Goal: Task Accomplishment & Management: Complete application form

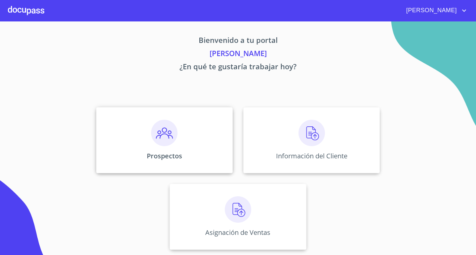
click at [156, 126] on img at bounding box center [164, 133] width 26 height 26
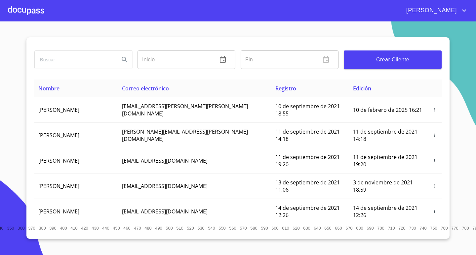
click at [97, 59] on input "search" at bounding box center [74, 60] width 79 height 18
type input "[PERSON_NAME]"
click at [122, 59] on icon "Search" at bounding box center [125, 60] width 6 height 6
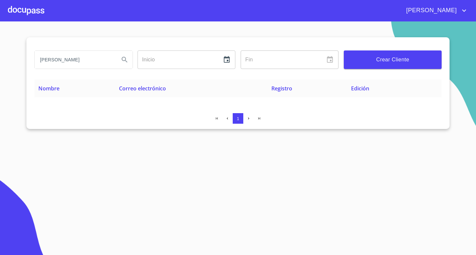
click at [77, 57] on input "[PERSON_NAME]" at bounding box center [74, 60] width 79 height 18
drag, startPoint x: 77, startPoint y: 57, endPoint x: 76, endPoint y: 61, distance: 4.3
click at [76, 61] on input "[PERSON_NAME]" at bounding box center [74, 60] width 79 height 18
type input "[PERSON_NAME]"
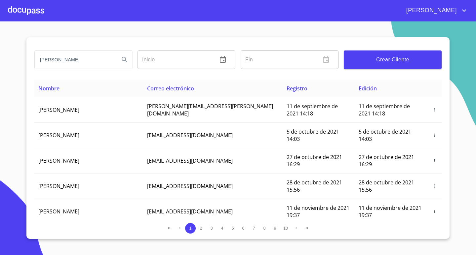
click at [82, 61] on input "[PERSON_NAME]" at bounding box center [74, 60] width 79 height 18
click at [389, 67] on button "Crear Cliente" at bounding box center [393, 60] width 98 height 19
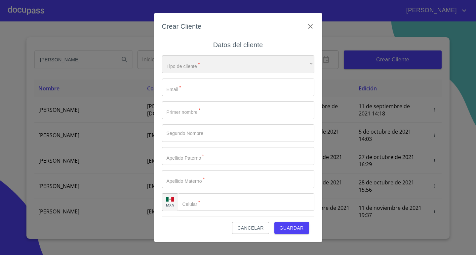
click at [220, 61] on div "​" at bounding box center [238, 65] width 152 height 18
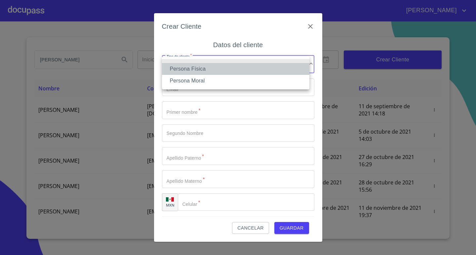
click at [205, 70] on li "Persona Física" at bounding box center [235, 69] width 147 height 12
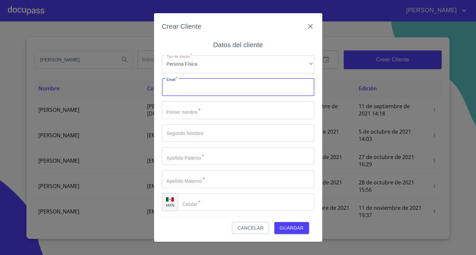
click at [193, 88] on input "Tipo de cliente   *" at bounding box center [238, 88] width 152 height 18
type input "[EMAIL_ADDRESS][DOMAIN_NAME]"
click at [196, 119] on input "Tipo de cliente   *" at bounding box center [238, 110] width 152 height 18
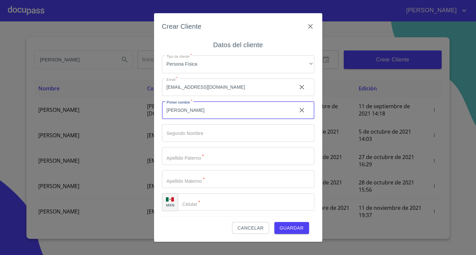
type input "[PERSON_NAME]"
click at [204, 160] on input "Tipo de cliente   *" at bounding box center [238, 156] width 152 height 18
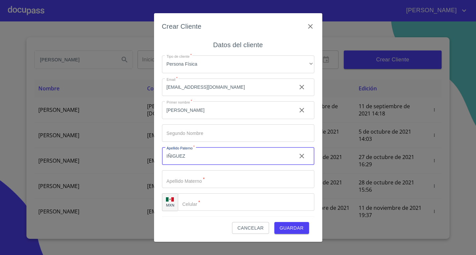
type input "IÑIGUEZ"
click at [223, 192] on div "Tipo de cliente   * Persona Física ​ Email   * [EMAIL_ADDRESS][DOMAIN_NAME] ​ P…" at bounding box center [238, 133] width 152 height 167
click at [229, 179] on input "Tipo de cliente   *" at bounding box center [238, 179] width 152 height 18
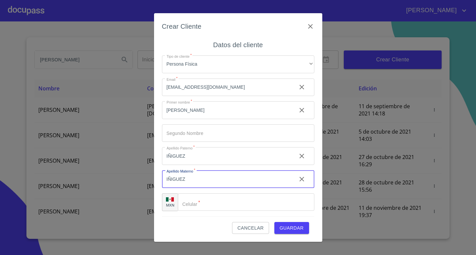
type input "IÑIGUEZ"
click at [211, 202] on input "Tipo de cliente   *" at bounding box center [246, 203] width 136 height 18
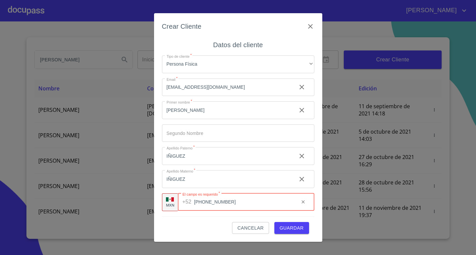
type input "[PHONE_NUMBER]"
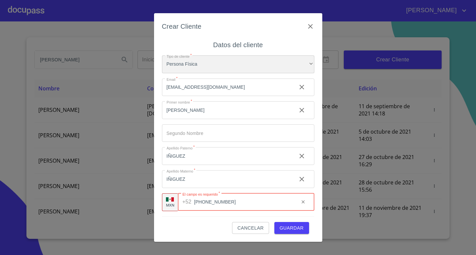
click at [273, 66] on div "Persona Física" at bounding box center [238, 65] width 152 height 18
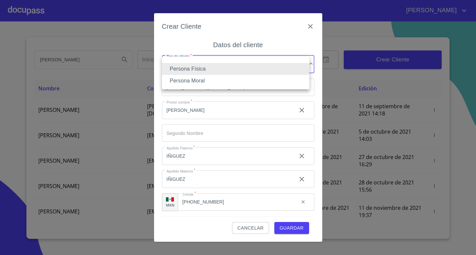
click at [208, 68] on li "Persona Física" at bounding box center [235, 69] width 147 height 12
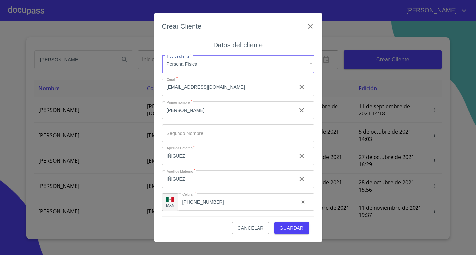
click at [284, 232] on span "Guardar" at bounding box center [291, 228] width 24 height 8
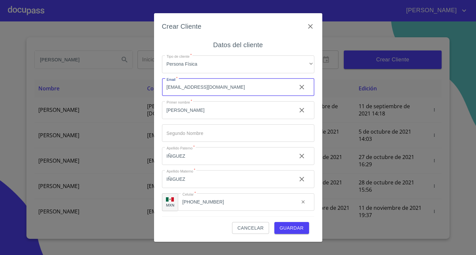
click at [198, 86] on input "[EMAIL_ADDRESS][DOMAIN_NAME]" at bounding box center [226, 88] width 129 height 18
click at [189, 88] on input "[EMAIL_ADDRESS][DOMAIN_NAME]" at bounding box center [226, 88] width 129 height 18
click at [187, 88] on input "[EMAIL_ADDRESS][DOMAIN_NAME]" at bounding box center [226, 88] width 129 height 18
type input "[EMAIL_ADDRESS][DOMAIN_NAME]"
click at [285, 226] on span "Guardar" at bounding box center [291, 228] width 24 height 8
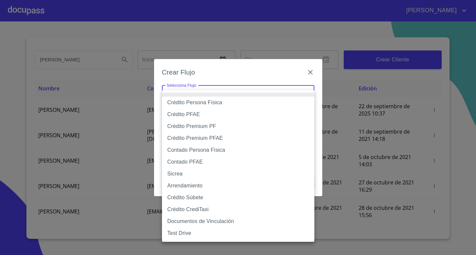
click at [253, 100] on body "[PERSON_NAME] ​ Fin ​ Crear Cliente Nombre Correo electrónico Registro Edición …" at bounding box center [238, 127] width 476 height 255
click at [213, 152] on li "Contado Persona Física" at bounding box center [238, 150] width 152 height 12
type input "60bf975b0d9865ccc2471536"
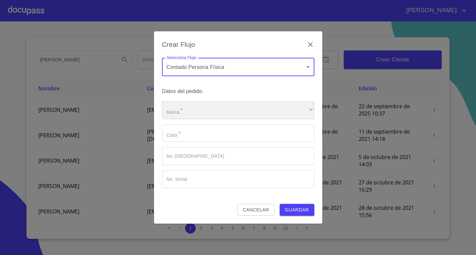
click at [203, 112] on div "​" at bounding box center [238, 110] width 152 height 18
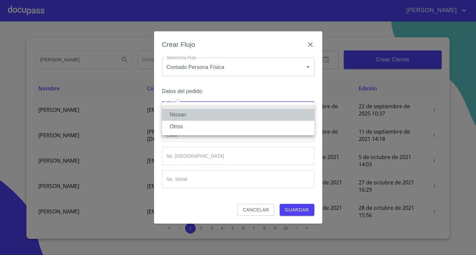
drag, startPoint x: 178, startPoint y: 118, endPoint x: 177, endPoint y: 134, distance: 15.9
click at [177, 118] on li "Nissan" at bounding box center [238, 115] width 152 height 12
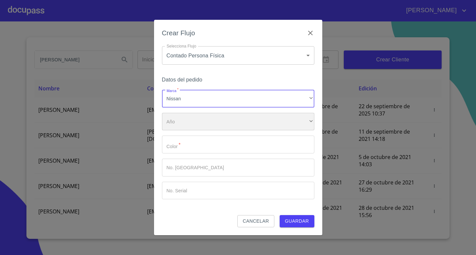
click at [179, 126] on div "​" at bounding box center [238, 122] width 152 height 18
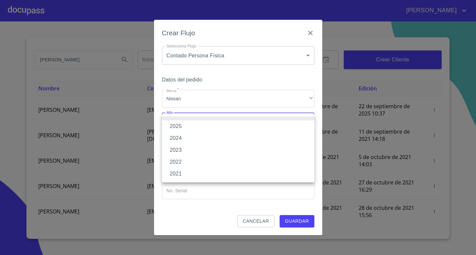
click at [179, 134] on li "2024" at bounding box center [238, 138] width 152 height 12
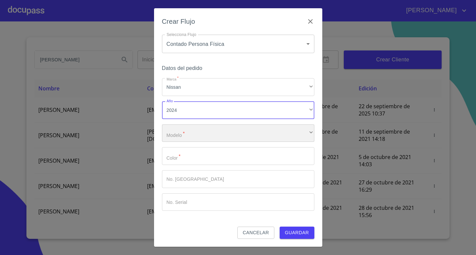
click at [184, 132] on div "​" at bounding box center [238, 134] width 152 height 18
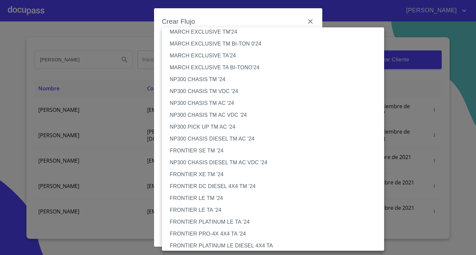
scroll to position [330, 0]
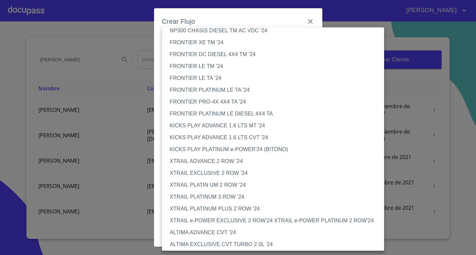
click at [194, 77] on li "FRONTIER LE TA '24" at bounding box center [275, 78] width 227 height 12
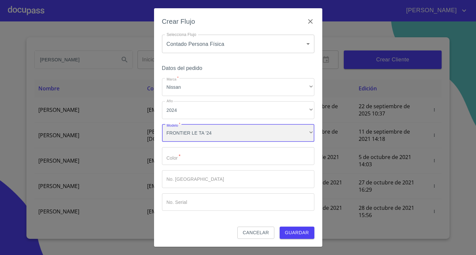
click at [211, 134] on div "FRONTIER LE TA '24" at bounding box center [238, 134] width 152 height 18
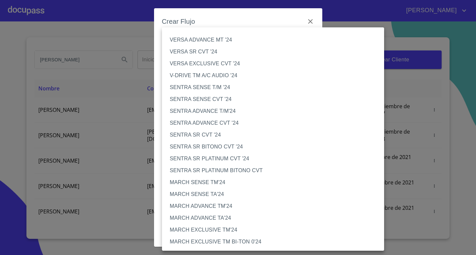
scroll to position [270, 0]
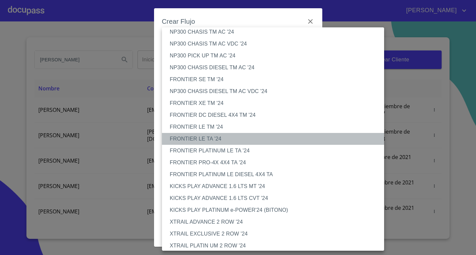
click at [214, 142] on li "FRONTIER LE TA '24" at bounding box center [275, 139] width 227 height 12
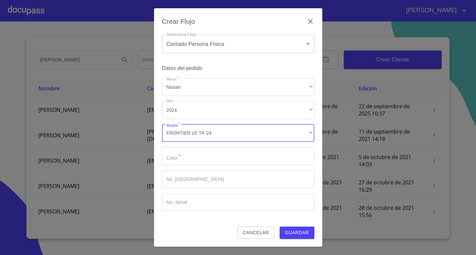
click at [163, 156] on input "Marca   *" at bounding box center [238, 156] width 152 height 18
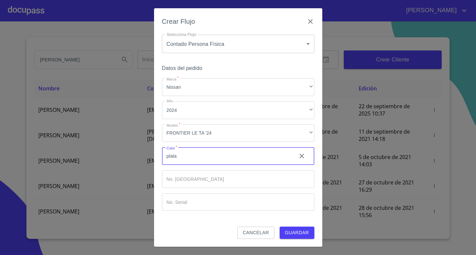
type input "plata"
click at [214, 182] on input "Marca   *" at bounding box center [238, 179] width 152 height 18
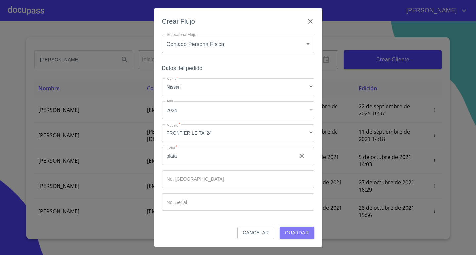
click at [292, 236] on span "Guardar" at bounding box center [297, 233] width 24 height 8
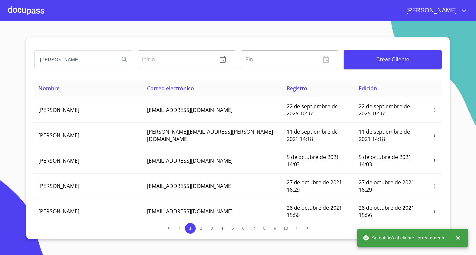
click at [31, 14] on div at bounding box center [26, 10] width 36 height 21
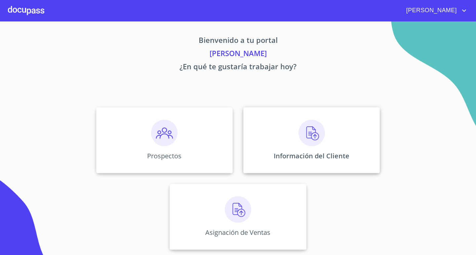
click at [304, 140] on img at bounding box center [311, 133] width 26 height 26
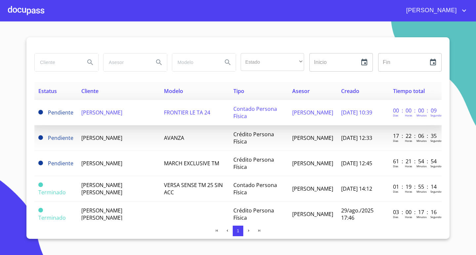
click at [114, 115] on span "[PERSON_NAME]" at bounding box center [101, 112] width 41 height 7
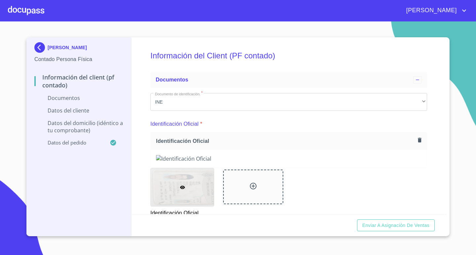
click at [454, 135] on section "[PERSON_NAME] Contado Persona Física Información del Client (PF contado) Docume…" at bounding box center [238, 138] width 476 height 234
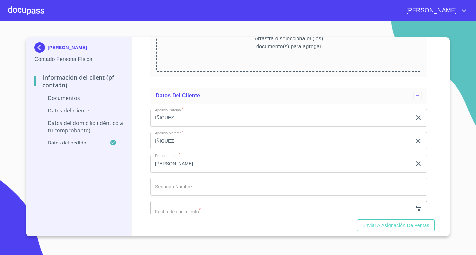
scroll to position [529, 0]
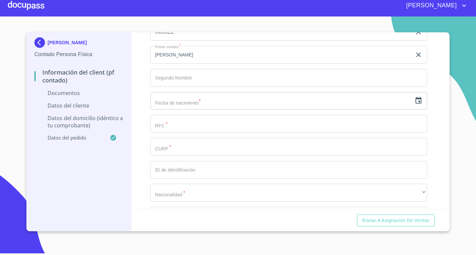
scroll to position [541, 0]
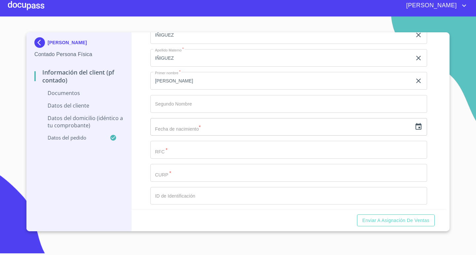
scroll to position [529, 0]
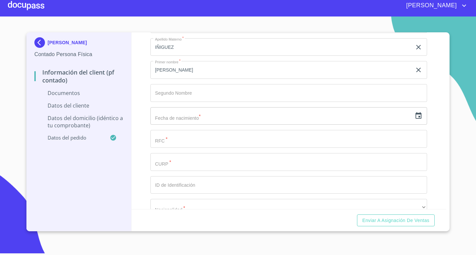
click at [430, 136] on div "Información del Client (PF contado) Documentos Documento de identificación.   *…" at bounding box center [288, 120] width 315 height 177
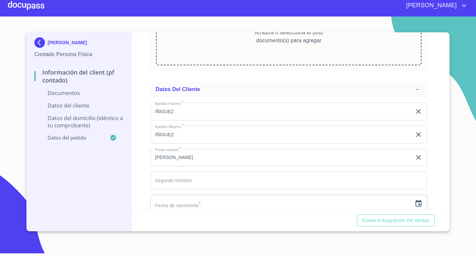
scroll to position [0, 0]
click at [435, 128] on div "Información del Client (PF contado) Documentos Documento de identificación.   *…" at bounding box center [288, 120] width 315 height 177
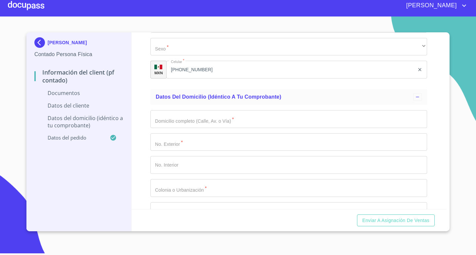
scroll to position [925, 0]
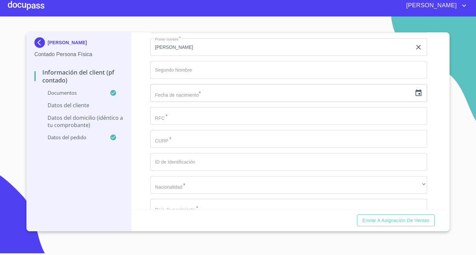
click at [447, 185] on div "[PERSON_NAME] Contado Persona Física Información del Client (PF contado) Docume…" at bounding box center [237, 131] width 423 height 199
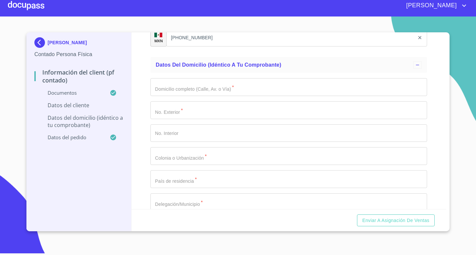
scroll to position [1123, 0]
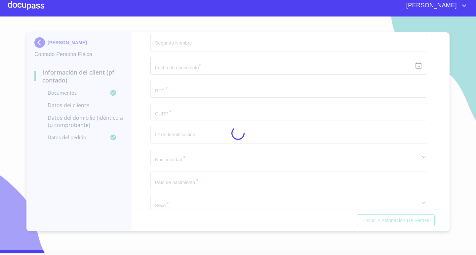
click at [451, 164] on div at bounding box center [238, 134] width 476 height 234
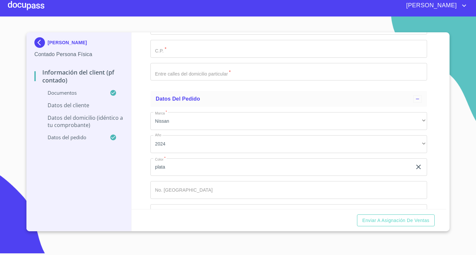
scroll to position [1487, 0]
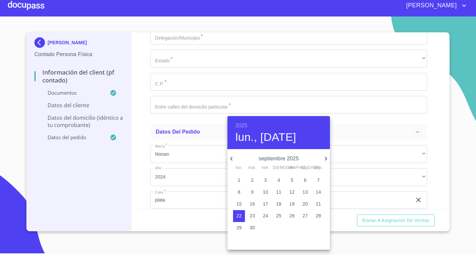
click at [244, 127] on h6 "2025" at bounding box center [241, 125] width 12 height 9
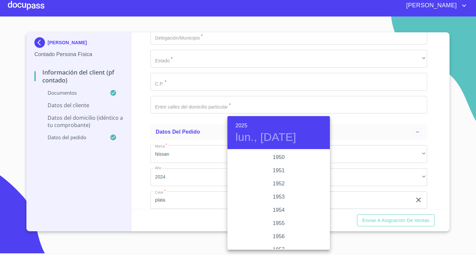
scroll to position [324, 0]
click at [271, 188] on div "1952" at bounding box center [278, 189] width 102 height 13
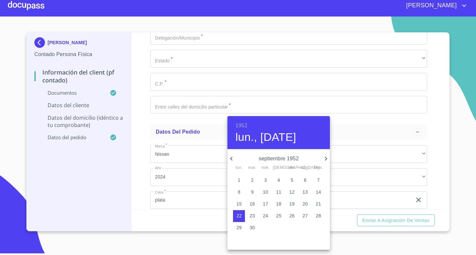
click at [325, 157] on icon "button" at bounding box center [326, 159] width 8 height 8
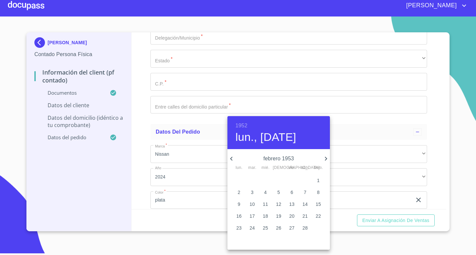
click at [325, 157] on icon "button" at bounding box center [326, 159] width 8 height 8
click at [254, 230] on p "24" at bounding box center [251, 228] width 5 height 7
click at [247, 123] on h6 "1953" at bounding box center [241, 125] width 12 height 9
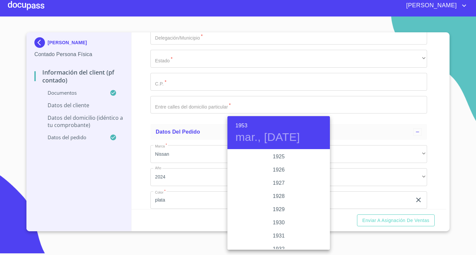
scroll to position [330, 0]
click at [276, 181] on div "1952" at bounding box center [278, 183] width 102 height 13
type input "24 de mar. de 1952"
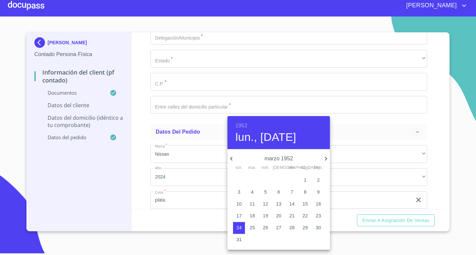
click at [434, 134] on div at bounding box center [238, 127] width 476 height 255
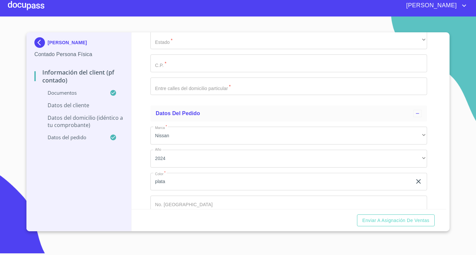
scroll to position [1520, 0]
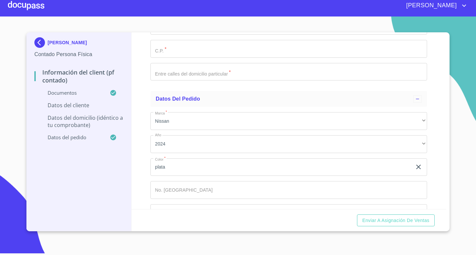
paste input "IIIF5203249G6"
type input "IIIF5203249G6"
paste input "IIIF520324HJCXXR01"
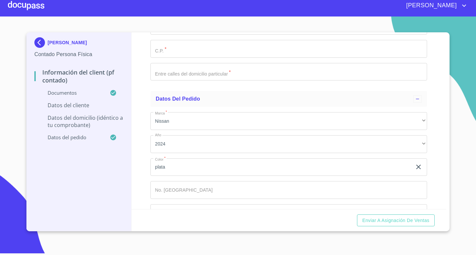
type input "IIIF520324HJCXXR01"
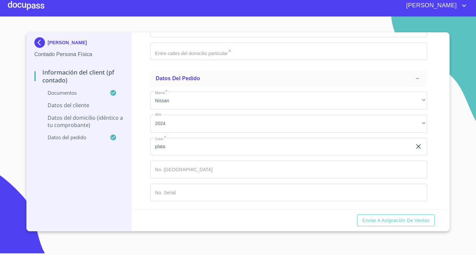
scroll to position [1586, 0]
type input "1411332759"
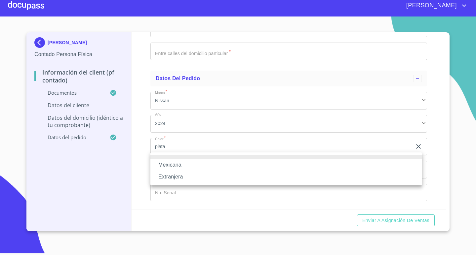
click at [176, 162] on li "Mexicana" at bounding box center [286, 165] width 272 height 12
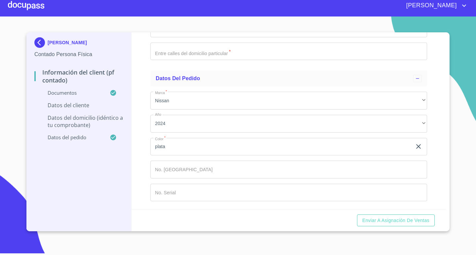
type input "[GEOGRAPHIC_DATA]"
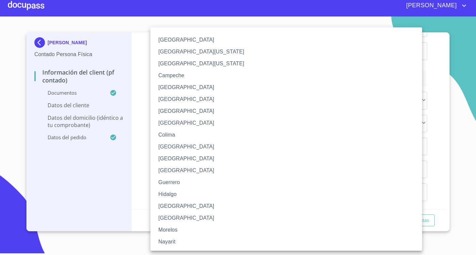
click at [169, 205] on li "[GEOGRAPHIC_DATA]" at bounding box center [288, 207] width 277 height 12
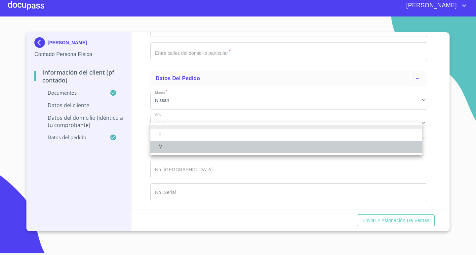
click at [162, 148] on li "M" at bounding box center [286, 147] width 272 height 12
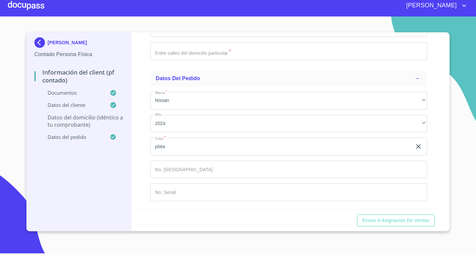
scroll to position [1784, 0]
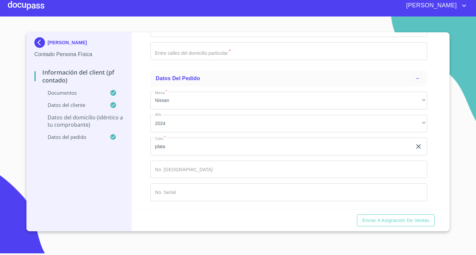
type input "[PERSON_NAME] OTE"
type input "15"
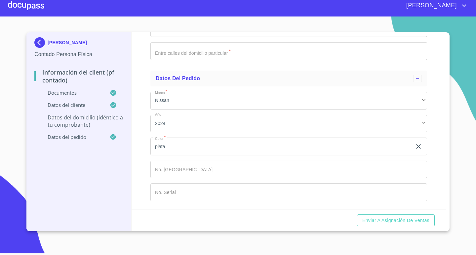
type input "CENTRO"
type input "[GEOGRAPHIC_DATA]"
type input "TLAJOMULCO DE ZUÑIGA"
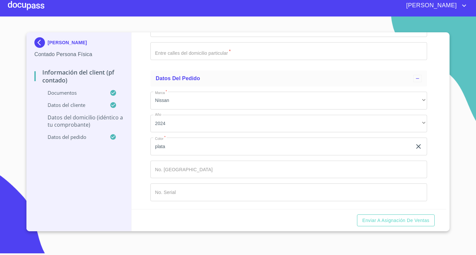
click at [191, 14] on div "​" at bounding box center [288, 5] width 277 height 18
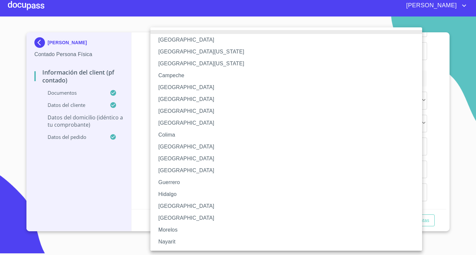
click at [175, 208] on li "[GEOGRAPHIC_DATA]" at bounding box center [288, 207] width 277 height 12
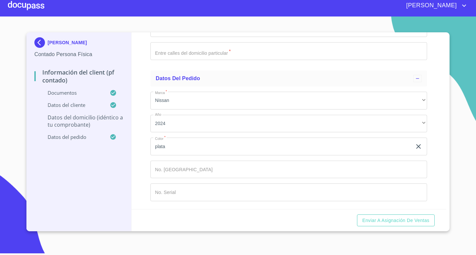
scroll to position [1916, 0]
click at [172, 37] on input "Documento de identificación.   *" at bounding box center [288, 28] width 277 height 18
type input "45640"
click at [208, 60] on input "Documento de identificación.   *" at bounding box center [288, 51] width 277 height 18
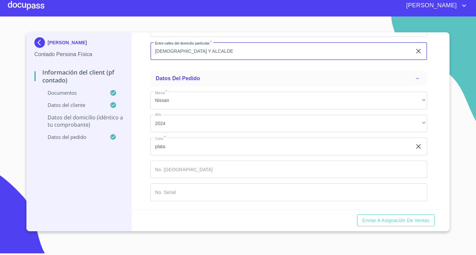
scroll to position [2021, 0]
type input "[DEMOGRAPHIC_DATA] Y ALCALDE"
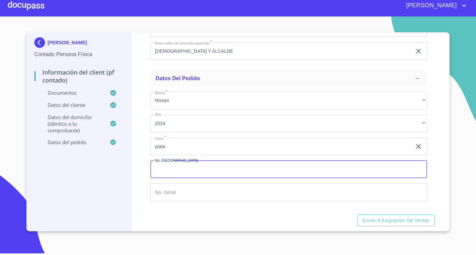
click at [188, 177] on input "Documento de identificación.   *" at bounding box center [288, 170] width 277 height 18
type input "149226"
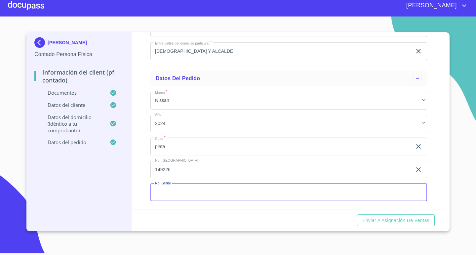
click at [231, 193] on input "Documento de identificación.   *" at bounding box center [288, 193] width 277 height 18
paste input "854437"
type input "854437"
click at [134, 188] on div "Información del Client (PF contado) Documentos Documento de identificación.   *…" at bounding box center [288, 120] width 315 height 177
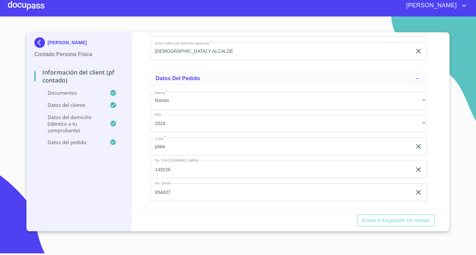
drag, startPoint x: 437, startPoint y: 187, endPoint x: 435, endPoint y: 181, distance: 6.6
click at [435, 181] on div "Información del Client (PF contado) Documentos Documento de identificación.   *…" at bounding box center [288, 120] width 315 height 177
drag, startPoint x: 446, startPoint y: 193, endPoint x: 443, endPoint y: 177, distance: 16.2
click at [443, 177] on div "[PERSON_NAME] Contado Persona Física Información del Client (PF contado) Docume…" at bounding box center [237, 131] width 423 height 199
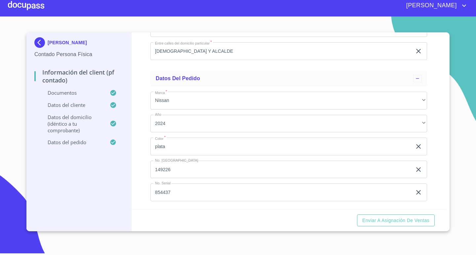
drag, startPoint x: 432, startPoint y: 179, endPoint x: 431, endPoint y: 186, distance: 7.0
click at [431, 186] on div "Información del Client (PF contado) Documentos Documento de identificación.   *…" at bounding box center [288, 120] width 315 height 177
click at [416, 220] on span "Enviar a Asignación de Ventas" at bounding box center [395, 221] width 67 height 8
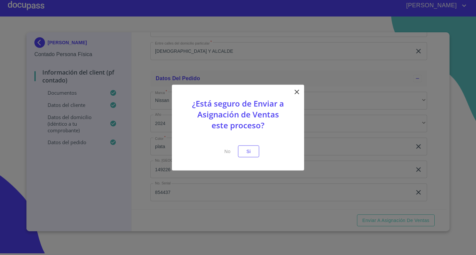
click at [255, 144] on p at bounding box center [237, 141] width 99 height 8
click at [255, 151] on button "Si" at bounding box center [248, 151] width 21 height 12
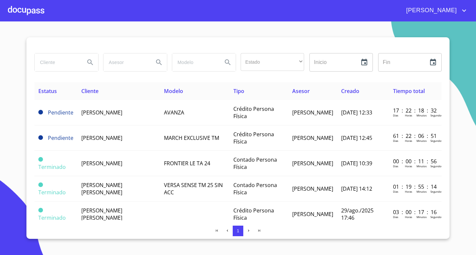
click at [40, 12] on div at bounding box center [26, 10] width 36 height 21
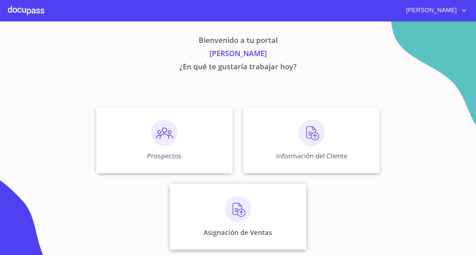
click at [247, 220] on img at bounding box center [238, 210] width 26 height 26
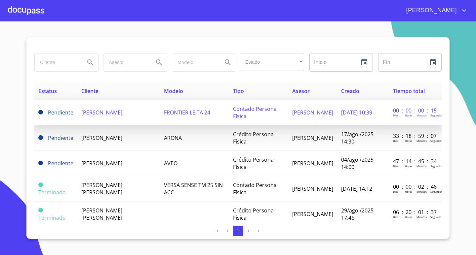
click at [121, 114] on span "[PERSON_NAME]" at bounding box center [101, 112] width 41 height 7
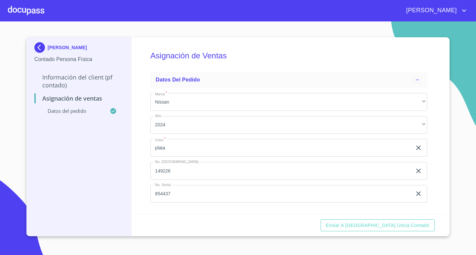
scroll to position [1, 0]
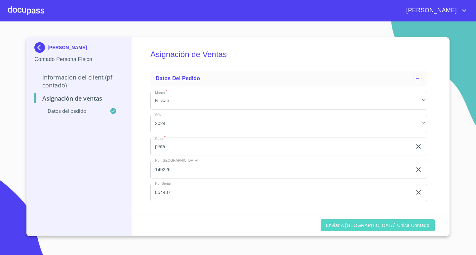
click at [415, 229] on span "Enviar a [GEOGRAPHIC_DATA] única contado" at bounding box center [378, 226] width 104 height 8
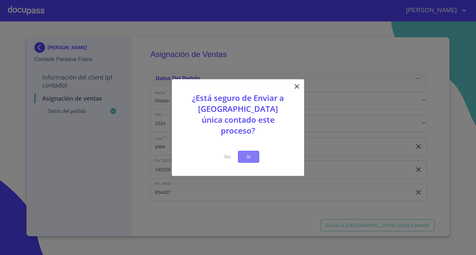
click at [248, 153] on span "Si" at bounding box center [248, 157] width 11 height 8
